Goal: Navigation & Orientation: Go to known website

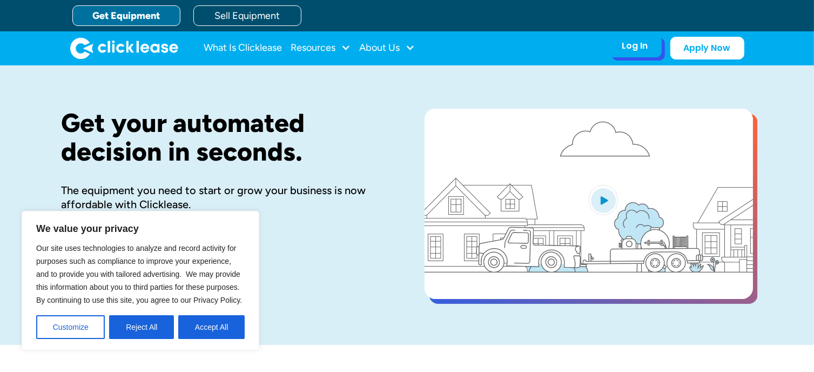
click at [632, 51] on div "Log In" at bounding box center [635, 46] width 26 height 11
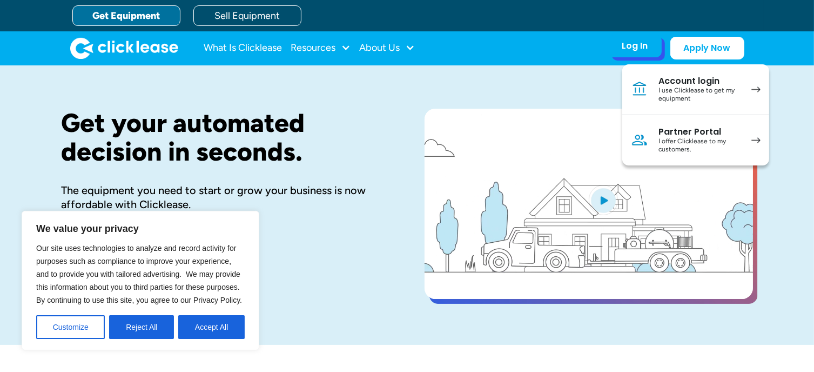
click at [678, 96] on div "I use Clicklease to get my equipment" at bounding box center [700, 94] width 82 height 17
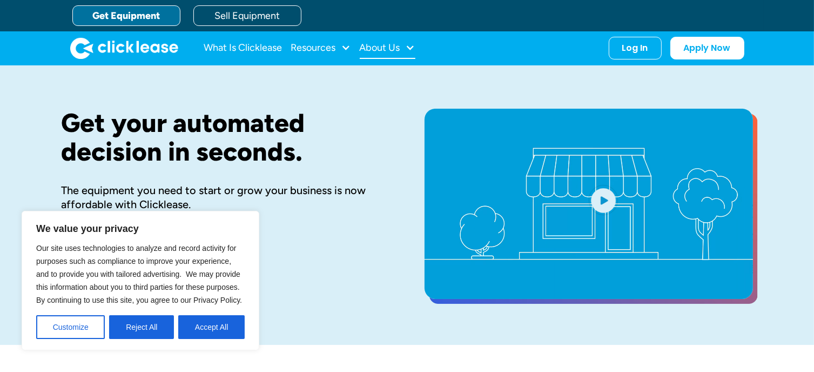
click at [374, 48] on div "About Us" at bounding box center [380, 48] width 41 height 0
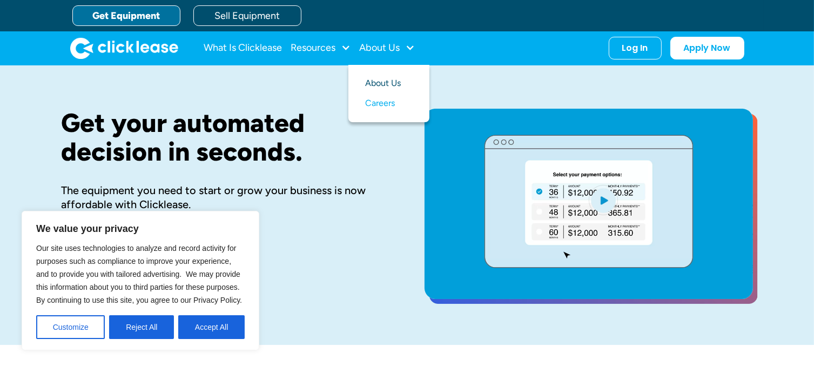
click at [376, 82] on link "About Us" at bounding box center [389, 83] width 46 height 20
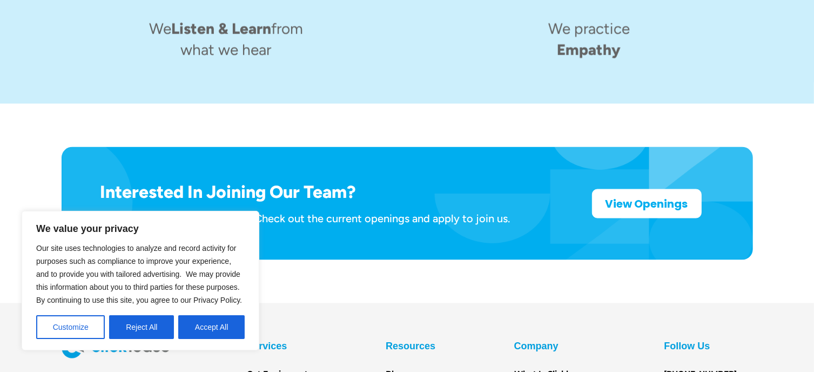
scroll to position [1800, 0]
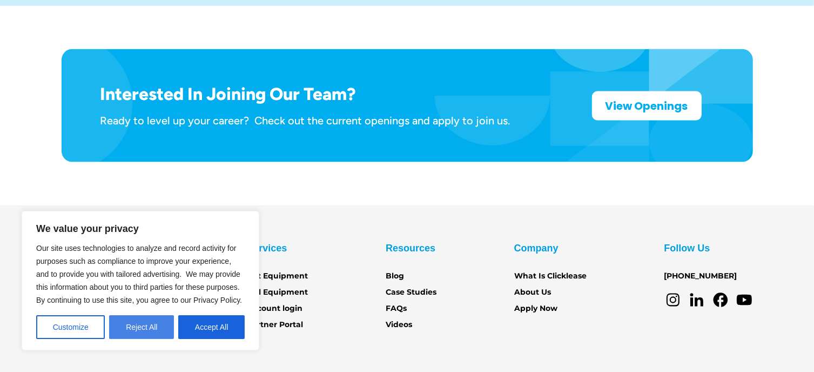
click at [130, 326] on button "Reject All" at bounding box center [141, 327] width 65 height 24
